Goal: Information Seeking & Learning: Learn about a topic

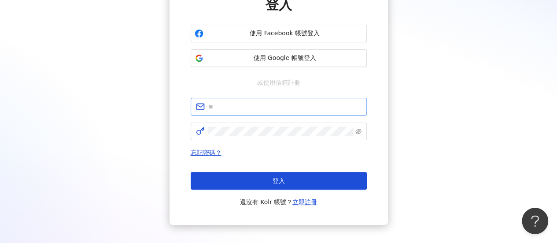
scroll to position [88, 0]
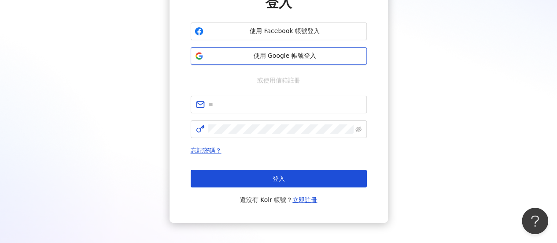
click at [300, 57] on span "使用 Google 帳號登入" at bounding box center [285, 56] width 156 height 9
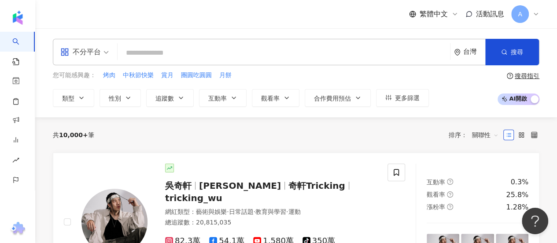
click at [519, 9] on span "A" at bounding box center [520, 14] width 4 height 10
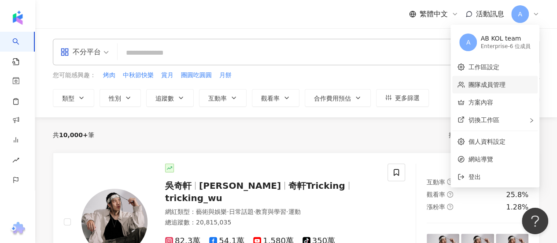
click at [492, 81] on link "團隊成員管理" at bounding box center [486, 84] width 37 height 7
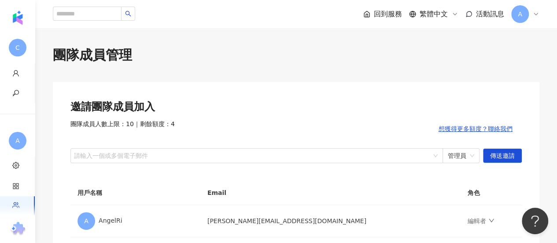
click at [537, 69] on div "團隊成員管理 邀請團隊成員加入 團隊成員人數上限：10 ｜ 剩餘額度：4 想獲得更多額度？聯絡我們 請輸入一個或多個電子郵件 管理員 傳送邀請 用戶名稱 Em…" at bounding box center [296, 231] width 522 height 370
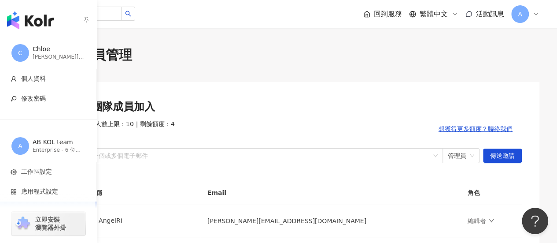
click at [34, 18] on img "button" at bounding box center [30, 20] width 47 height 18
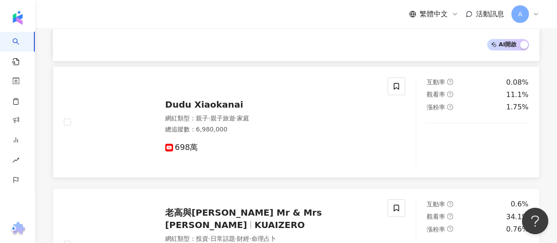
scroll to position [925, 0]
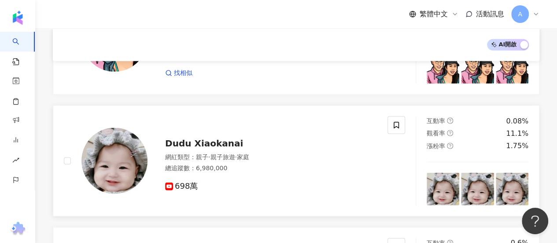
click at [195, 138] on span "Dudu Xiaokanai" at bounding box center [204, 143] width 78 height 11
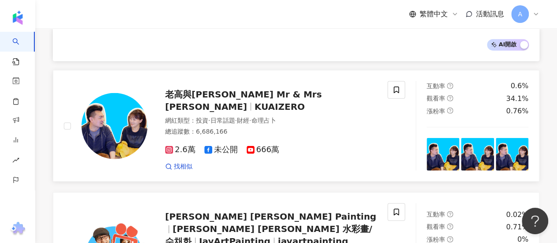
scroll to position [1057, 0]
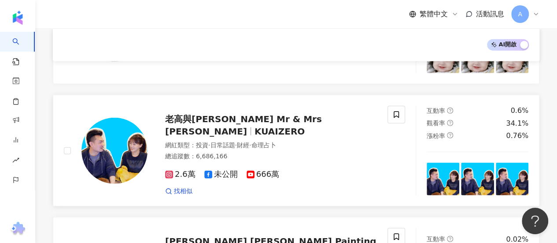
click at [212, 114] on span "老高與小茉 Mr & Mrs Gao" at bounding box center [243, 125] width 157 height 23
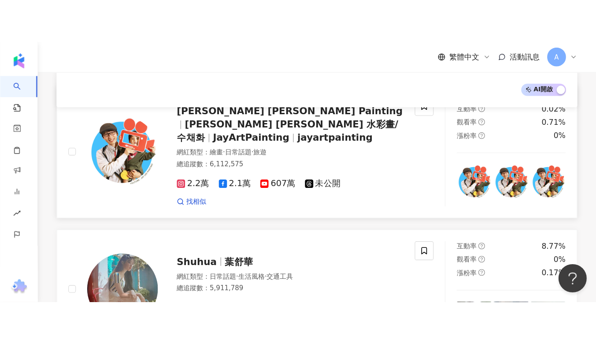
scroll to position [1277, 0]
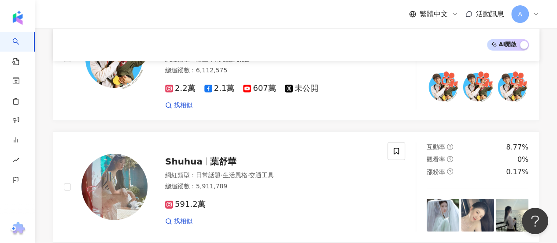
drag, startPoint x: 549, startPoint y: 78, endPoint x: 363, endPoint y: 4, distance: 200.5
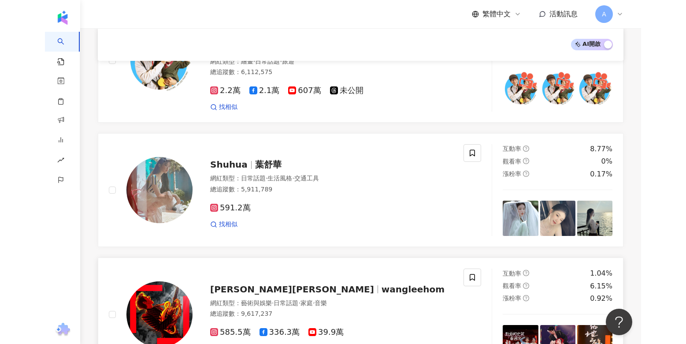
scroll to position [1280, 0]
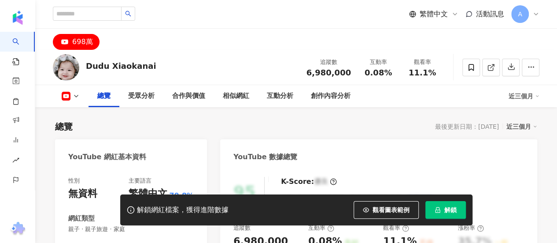
scroll to position [176, 0]
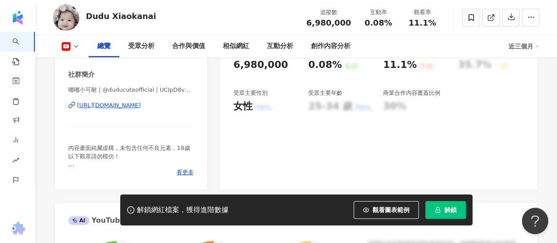
click at [90, 105] on div "[URL][DOMAIN_NAME]" at bounding box center [109, 105] width 64 height 8
click at [77, 45] on icon at bounding box center [76, 46] width 7 height 7
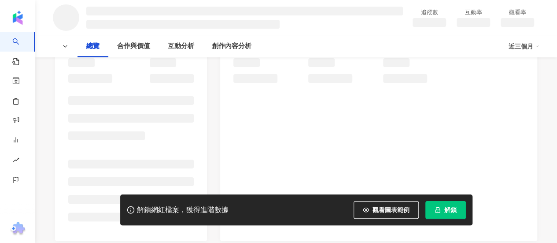
scroll to position [132, 0]
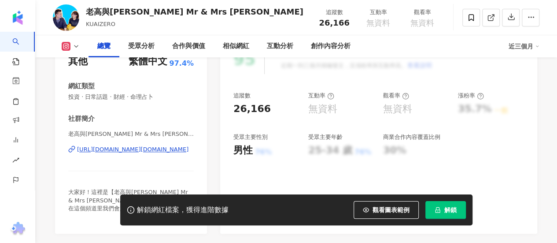
click at [144, 151] on div "https://www.instagram.com/mr.and.mrs.gao/" at bounding box center [132, 149] width 111 height 8
